Goal: Task Accomplishment & Management: Complete application form

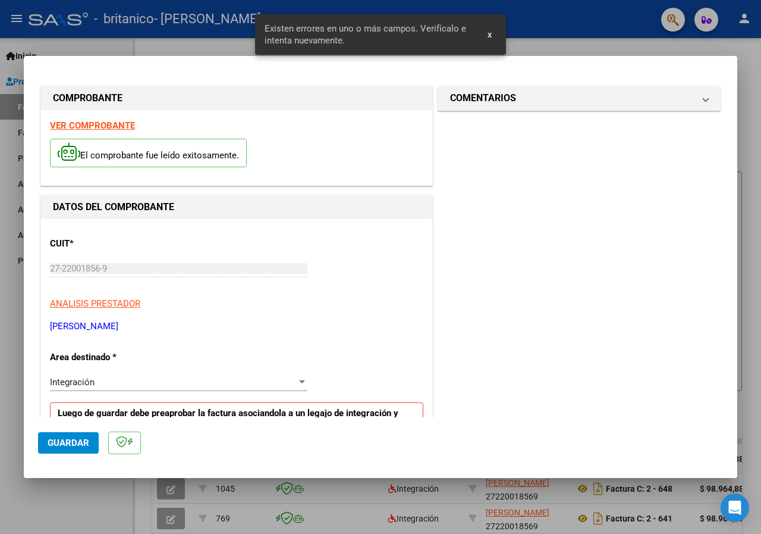
scroll to position [232, 0]
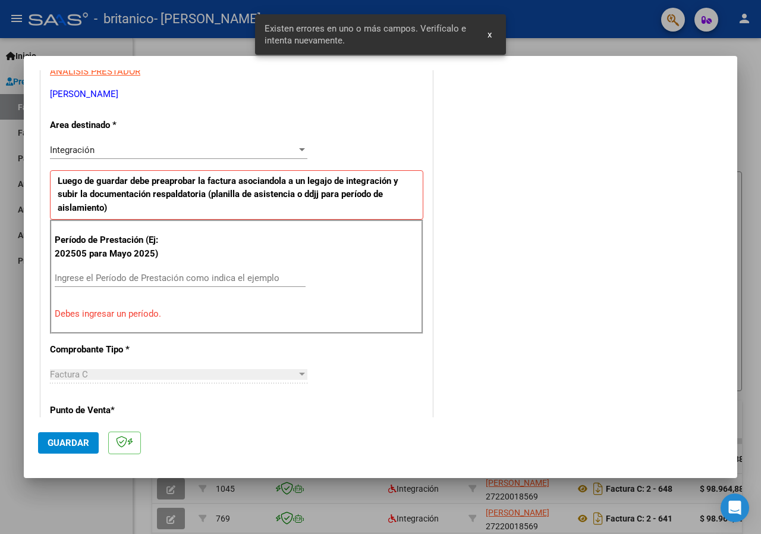
click at [129, 282] on input "Ingrese el Período de Prestación como indica el ejemplo" at bounding box center [180, 277] width 251 height 11
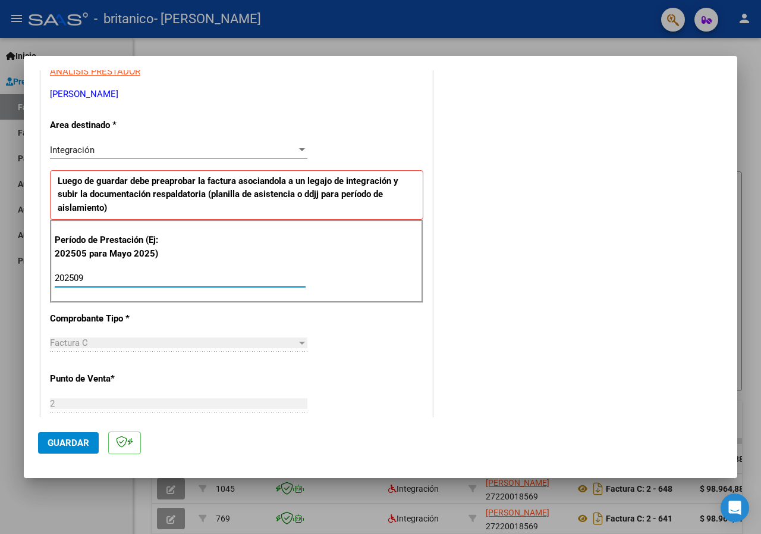
type input "202509"
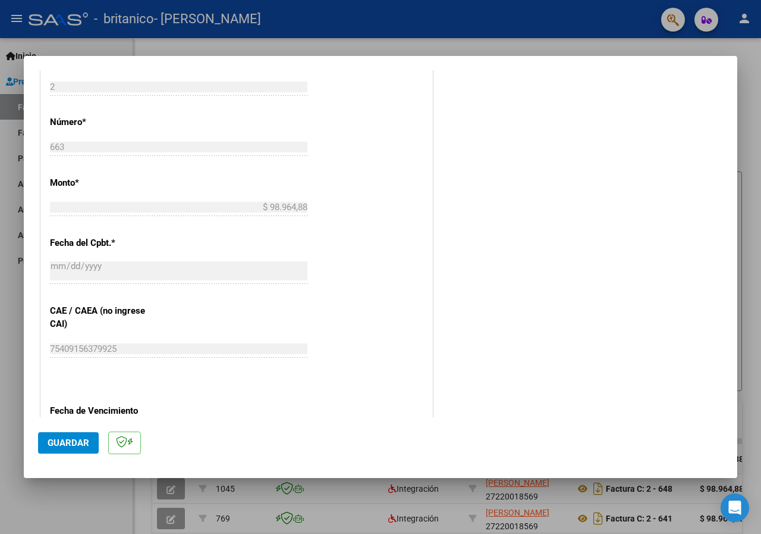
scroll to position [608, 0]
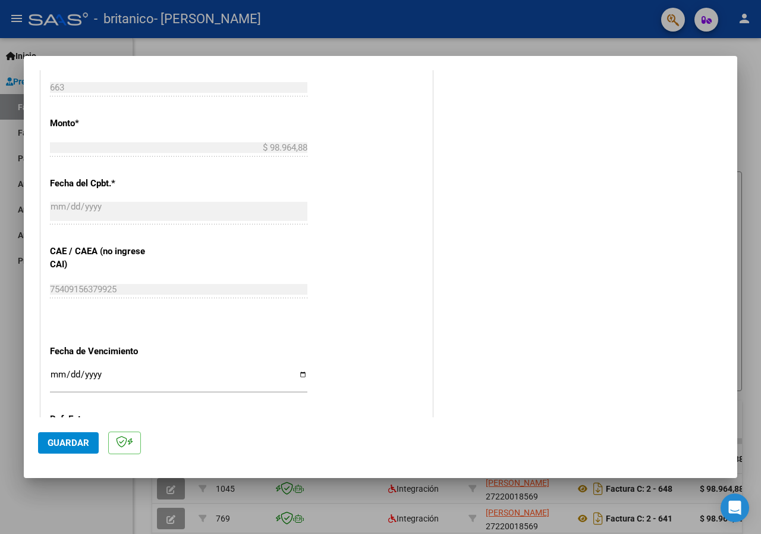
click at [303, 375] on input "Ingresar la fecha" at bounding box center [179, 378] width 258 height 19
type input "[DATE]"
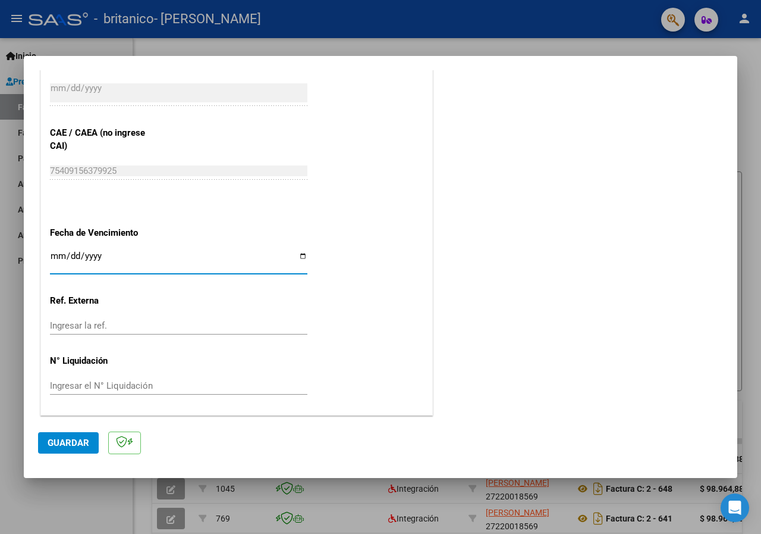
scroll to position [727, 0]
click at [65, 445] on span "Guardar" at bounding box center [69, 442] width 42 height 11
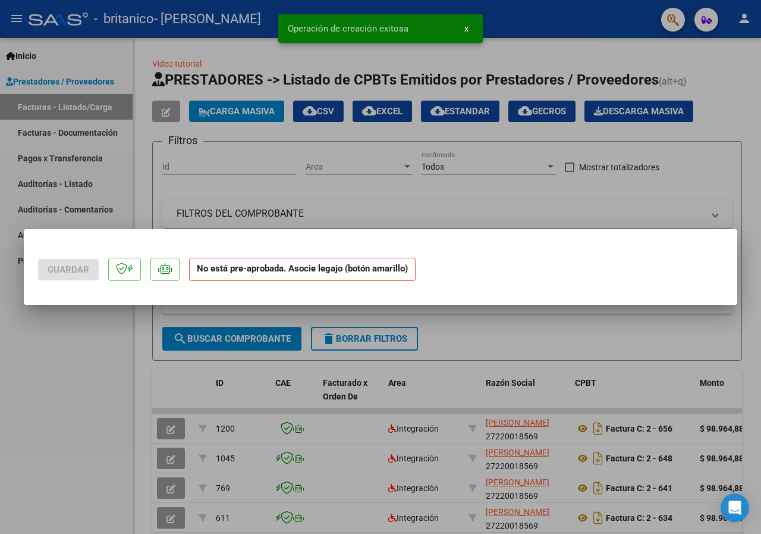
scroll to position [0, 0]
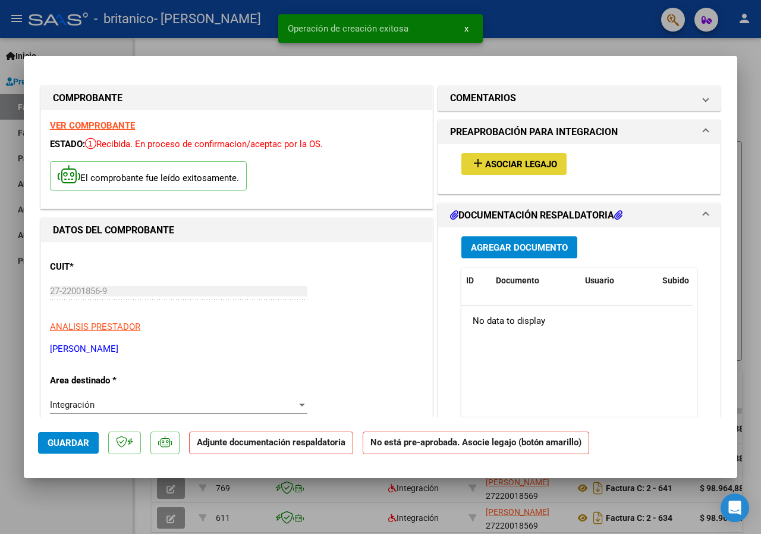
click at [488, 162] on span "Asociar Legajo" at bounding box center [521, 164] width 72 height 11
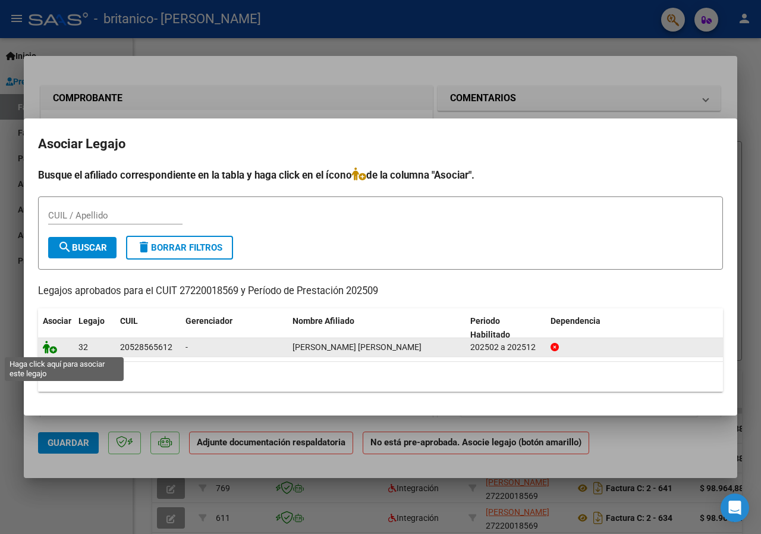
click at [48, 342] on icon at bounding box center [50, 346] width 14 height 13
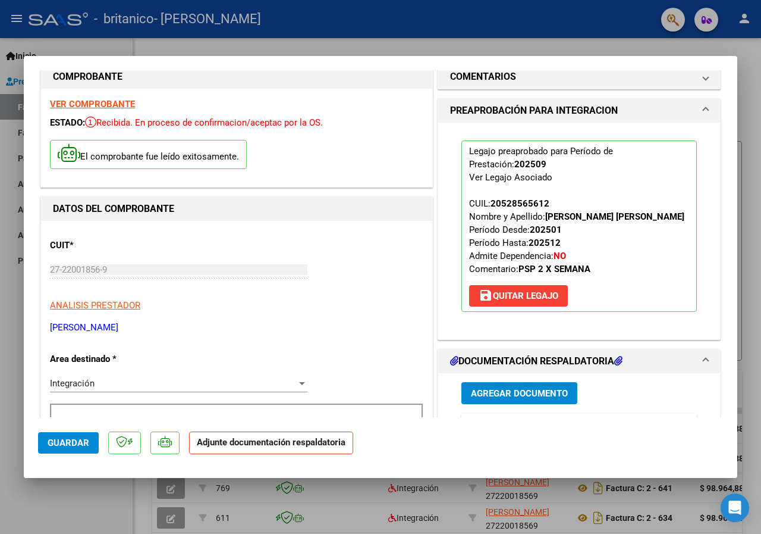
scroll to position [119, 0]
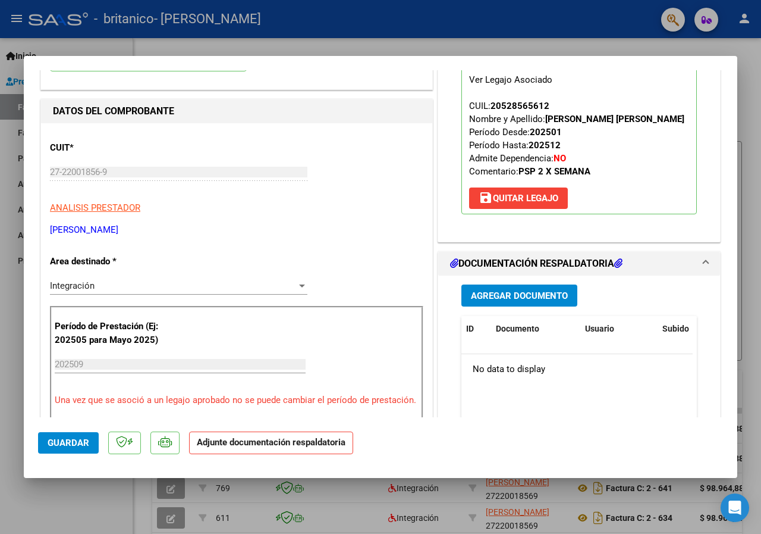
click at [522, 301] on span "Agregar Documento" at bounding box center [519, 295] width 97 height 11
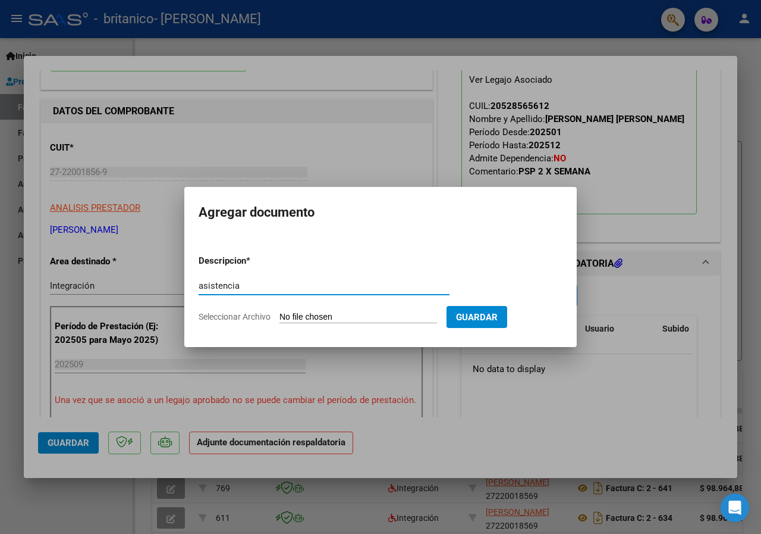
type input "asistencia"
type input "C:\fakepath\CamScanner [DATE] 17.41.pdf"
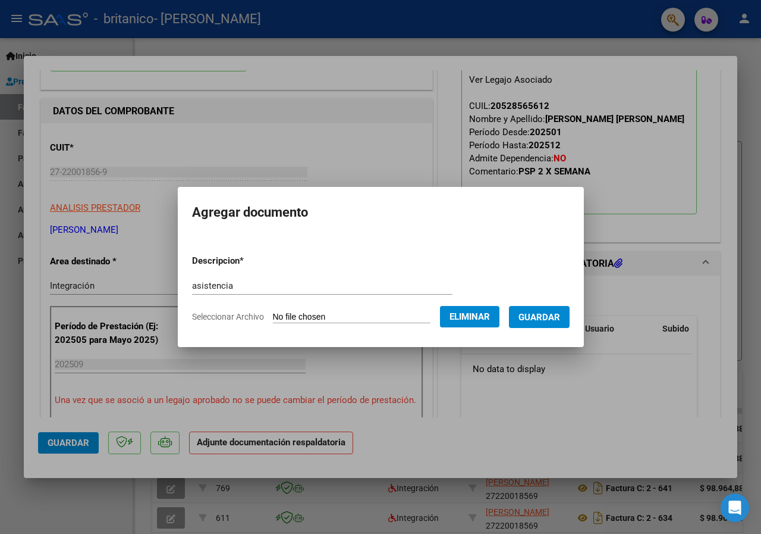
click at [541, 324] on button "Guardar" at bounding box center [539, 317] width 61 height 22
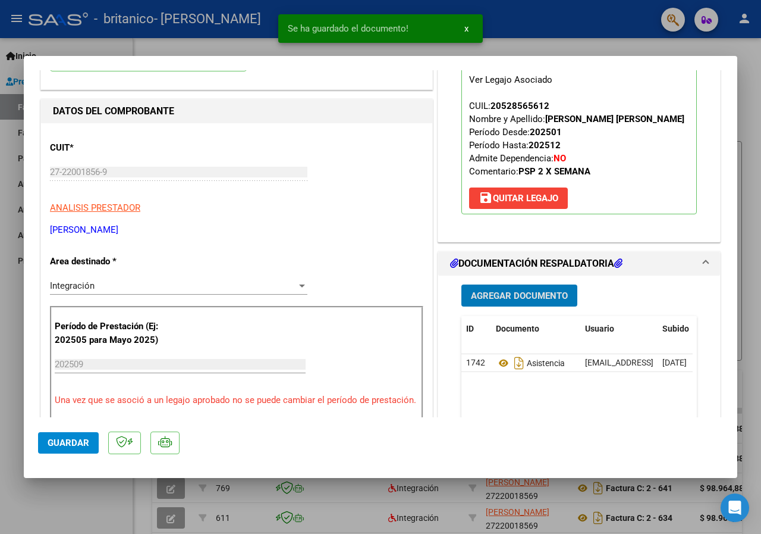
click at [68, 437] on button "Guardar" at bounding box center [68, 442] width 61 height 21
click at [478, 41] on snack-bar-container "Operación de edición exitosa x" at bounding box center [380, 28] width 205 height 29
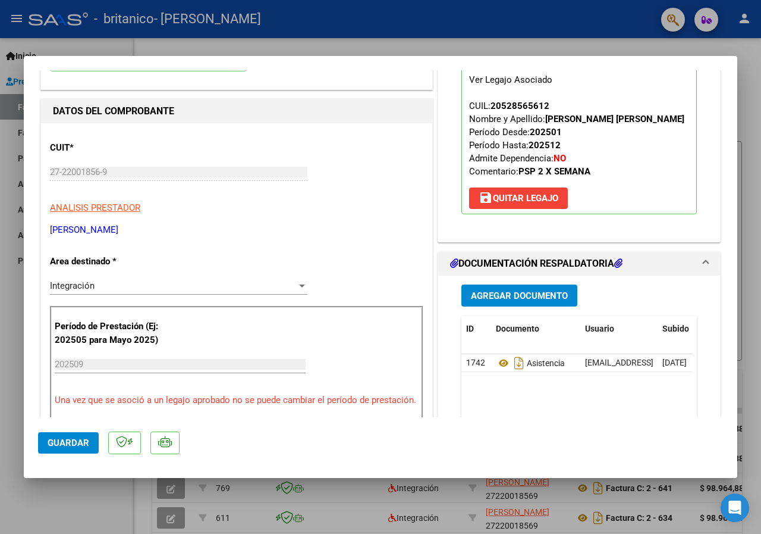
click at [548, 33] on div at bounding box center [380, 267] width 761 height 534
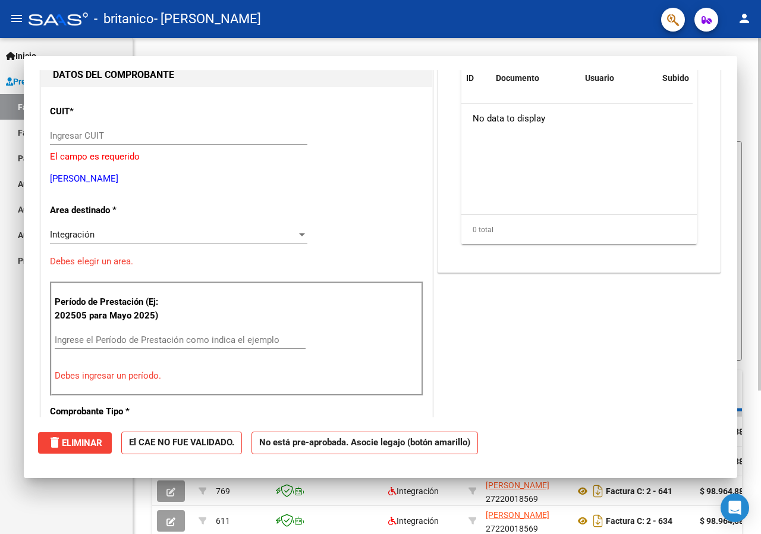
scroll to position [0, 0]
